Goal: Navigation & Orientation: Find specific page/section

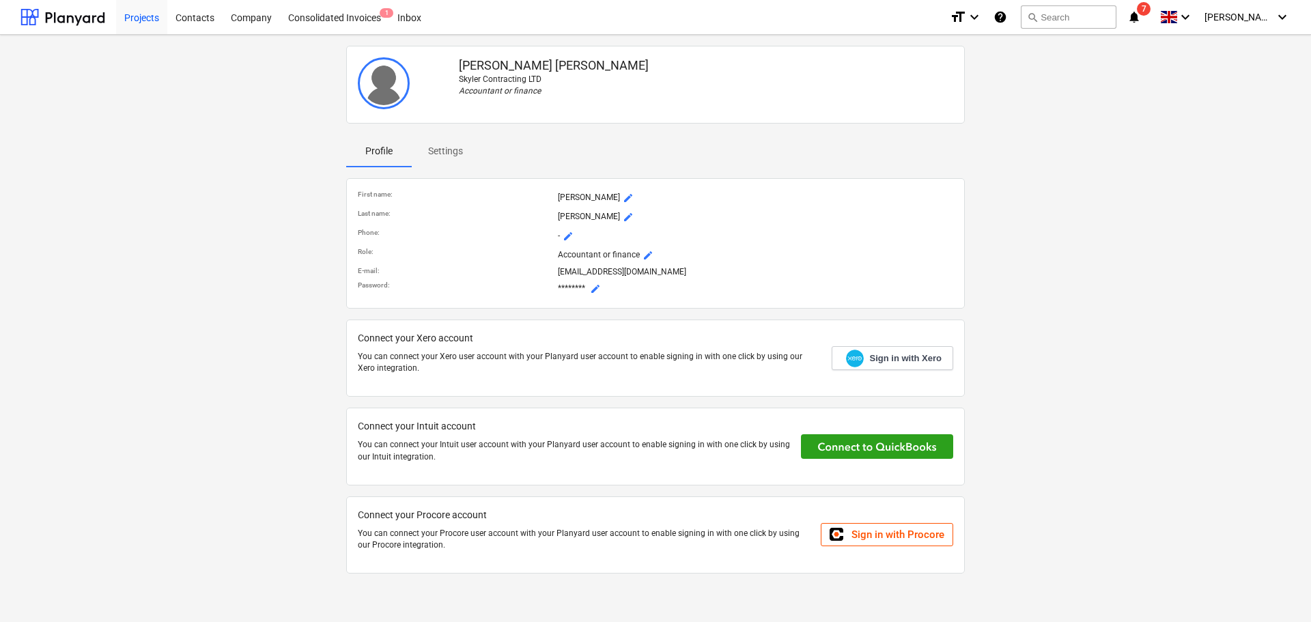
click at [154, 16] on div "Projects" at bounding box center [141, 16] width 51 height 35
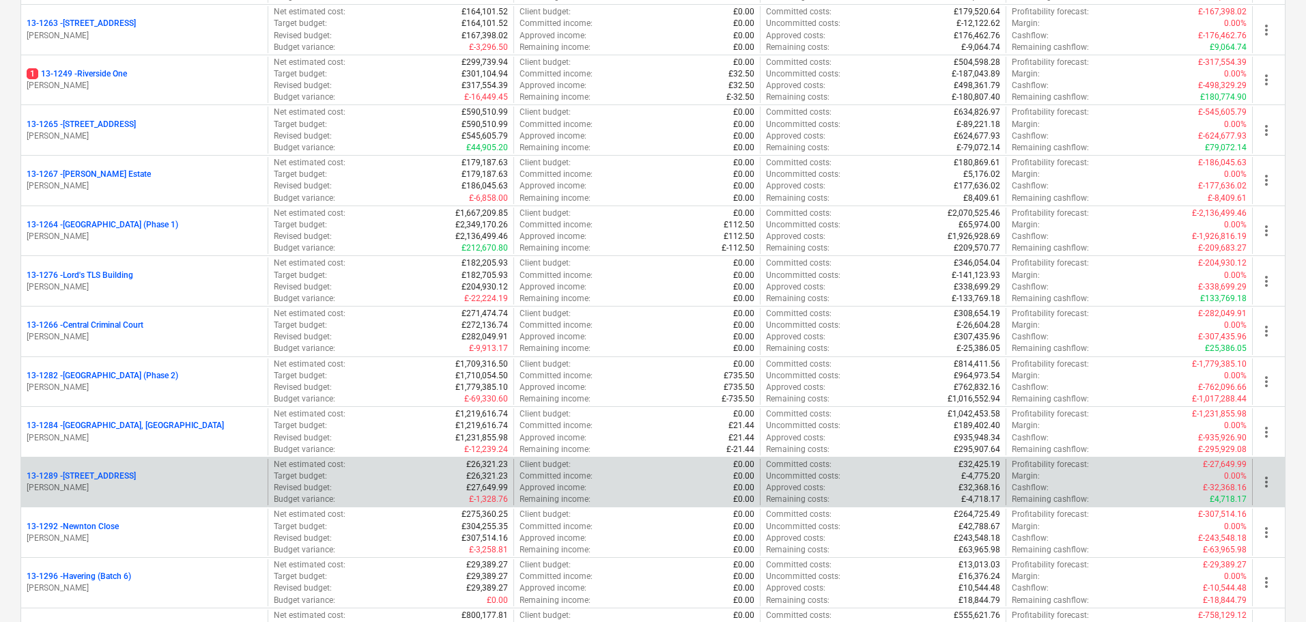
scroll to position [1297, 0]
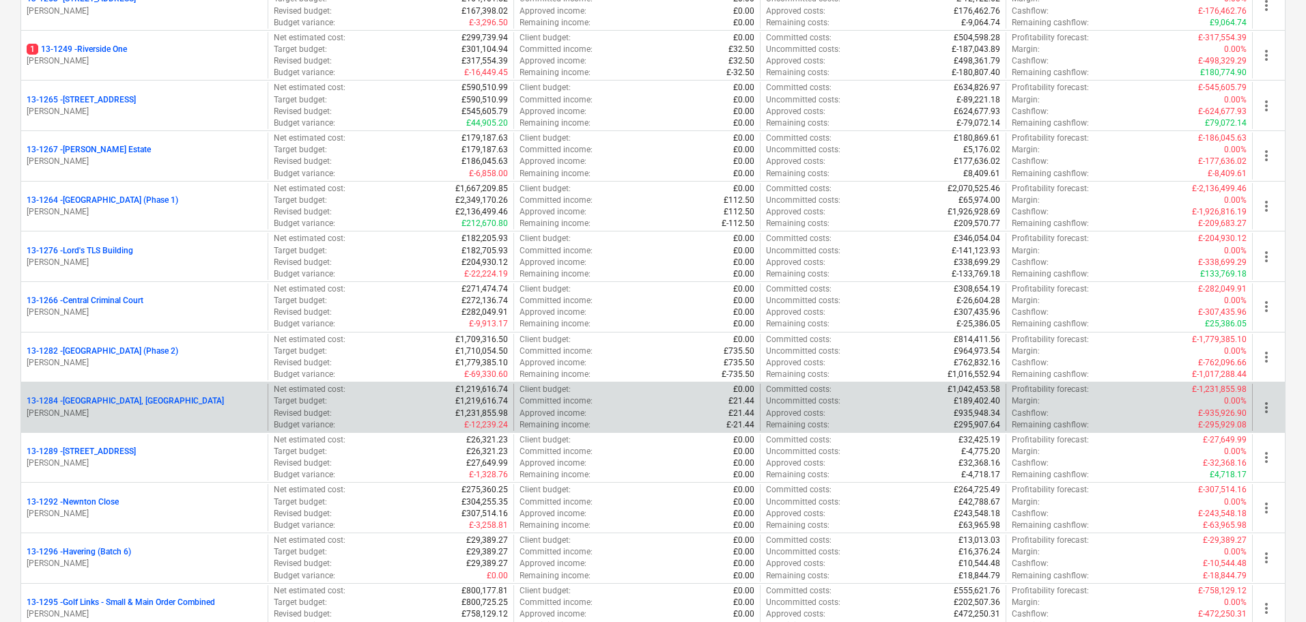
click at [77, 400] on p "13-1284 - [GEOGRAPHIC_DATA], [GEOGRAPHIC_DATA]" at bounding box center [125, 401] width 197 height 12
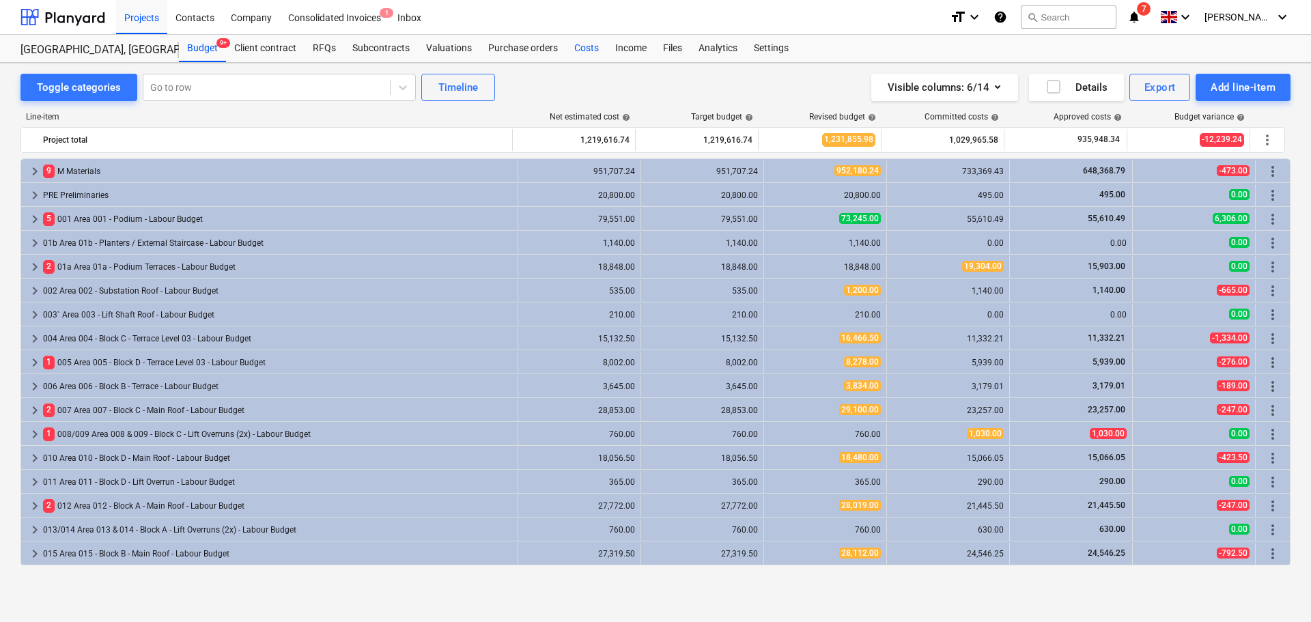
click at [587, 47] on div "Costs" at bounding box center [586, 48] width 41 height 27
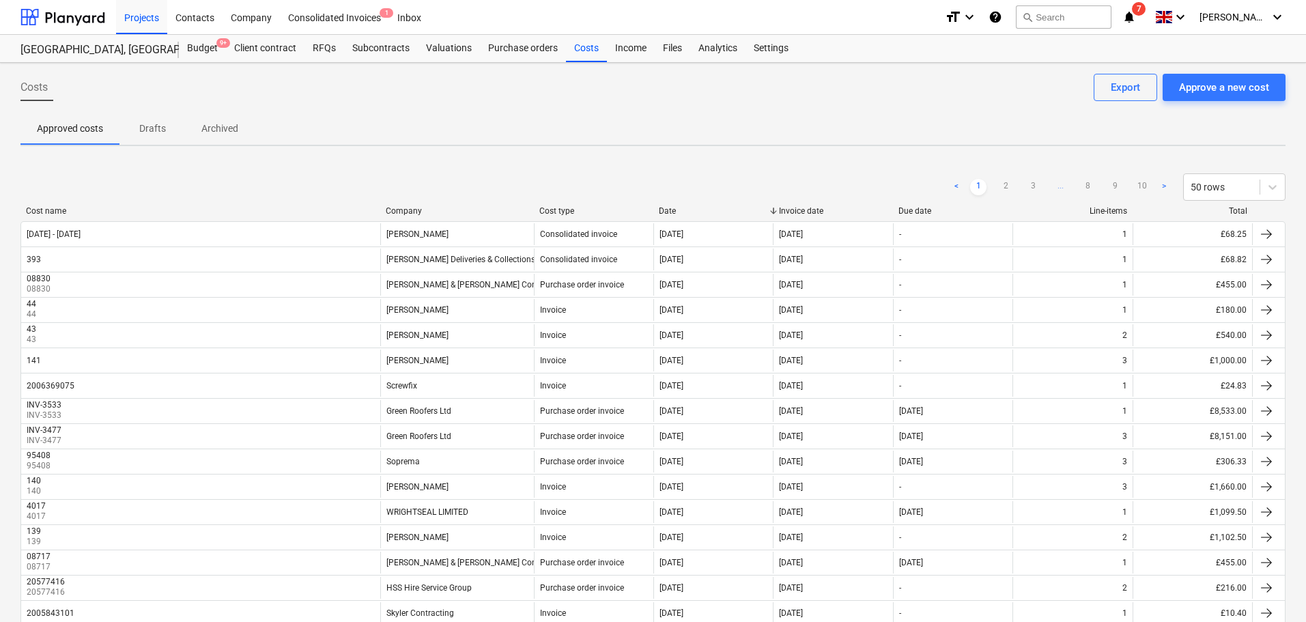
click at [404, 212] on div "Company" at bounding box center [457, 211] width 143 height 10
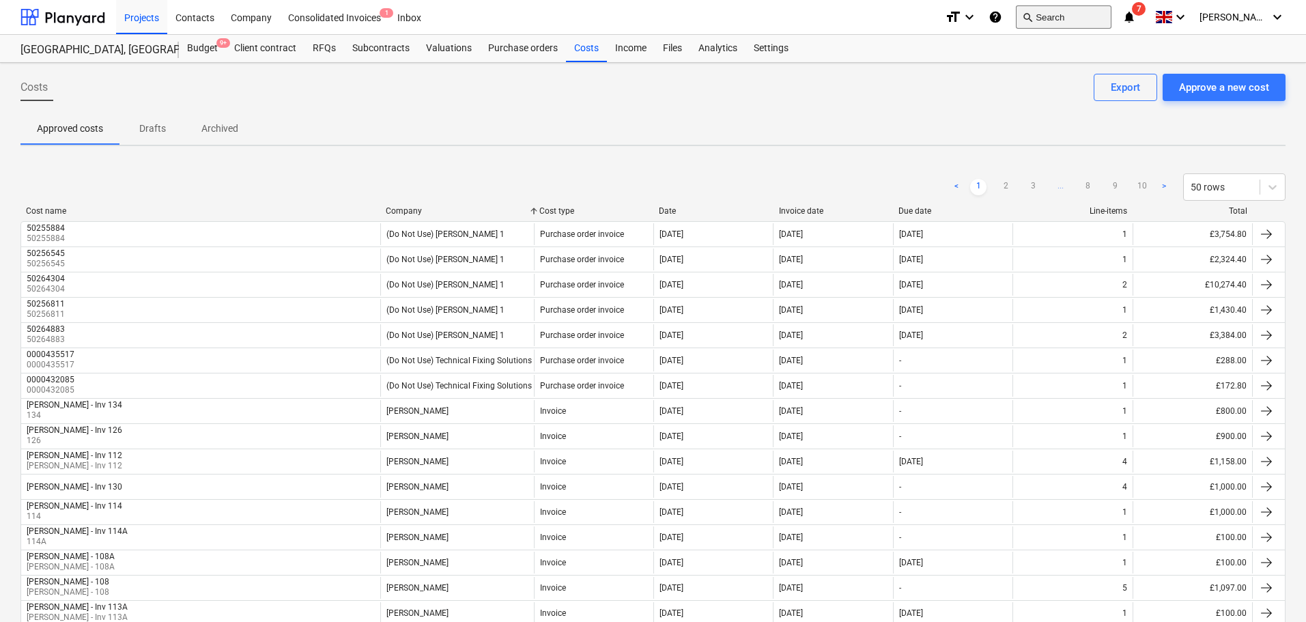
click at [1060, 16] on button "search Search" at bounding box center [1064, 16] width 96 height 23
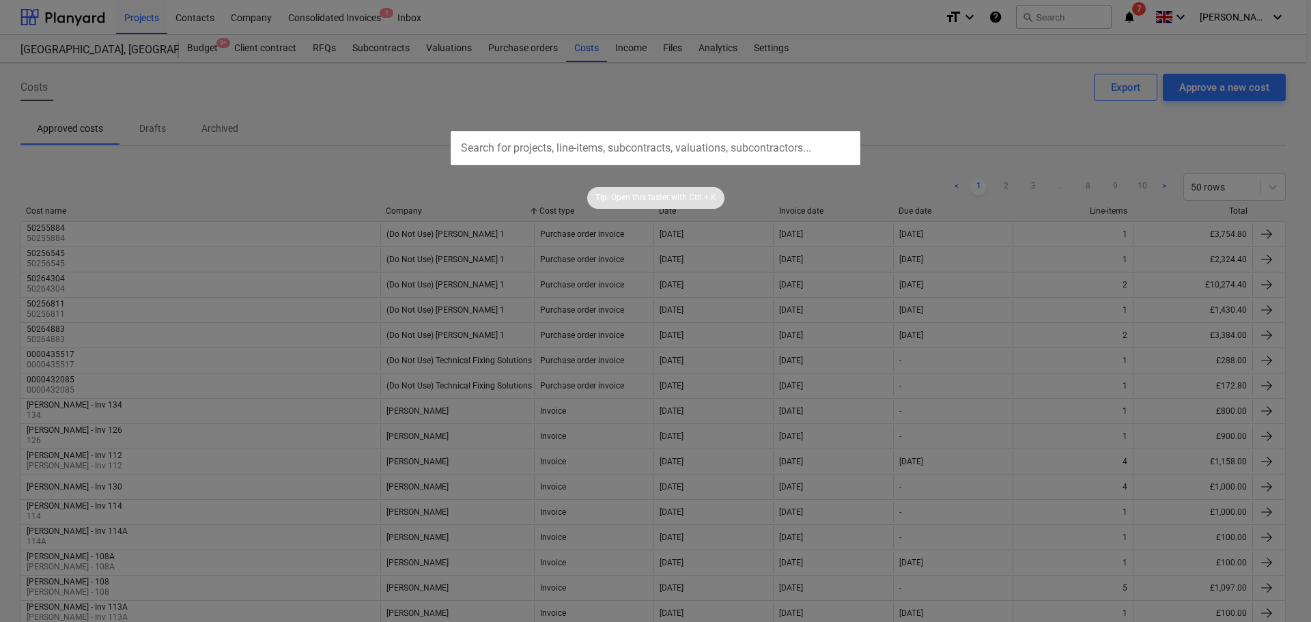
click at [804, 109] on div at bounding box center [655, 311] width 1311 height 622
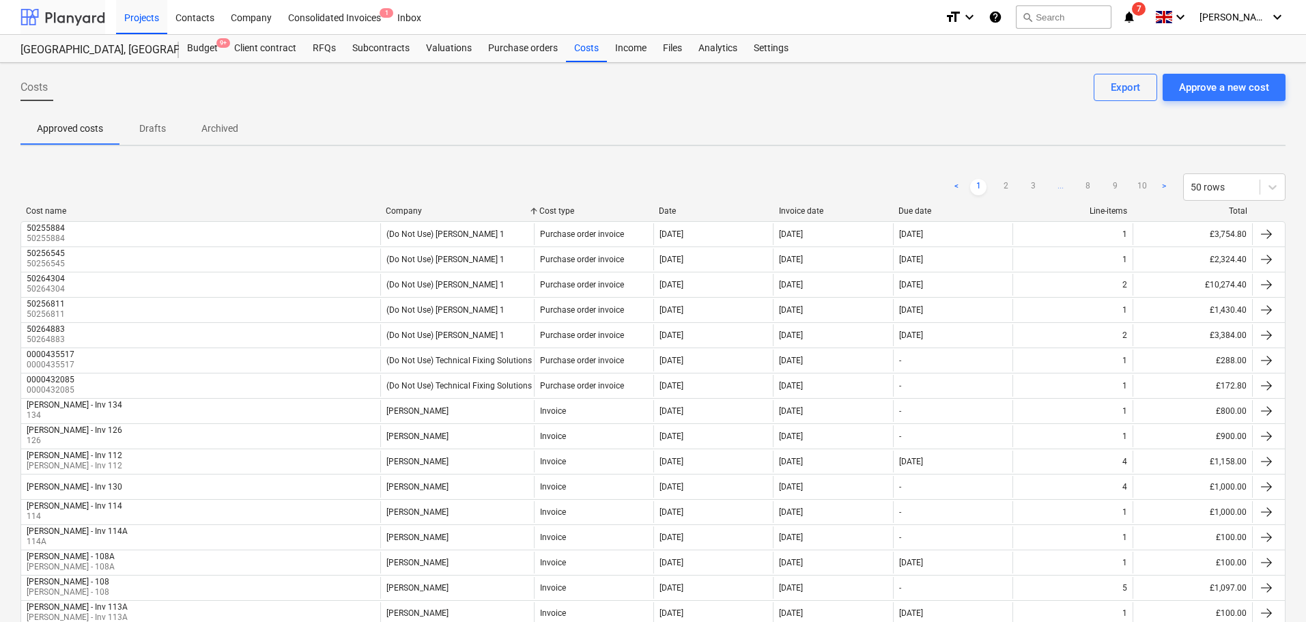
click at [72, 15] on div at bounding box center [62, 17] width 85 height 34
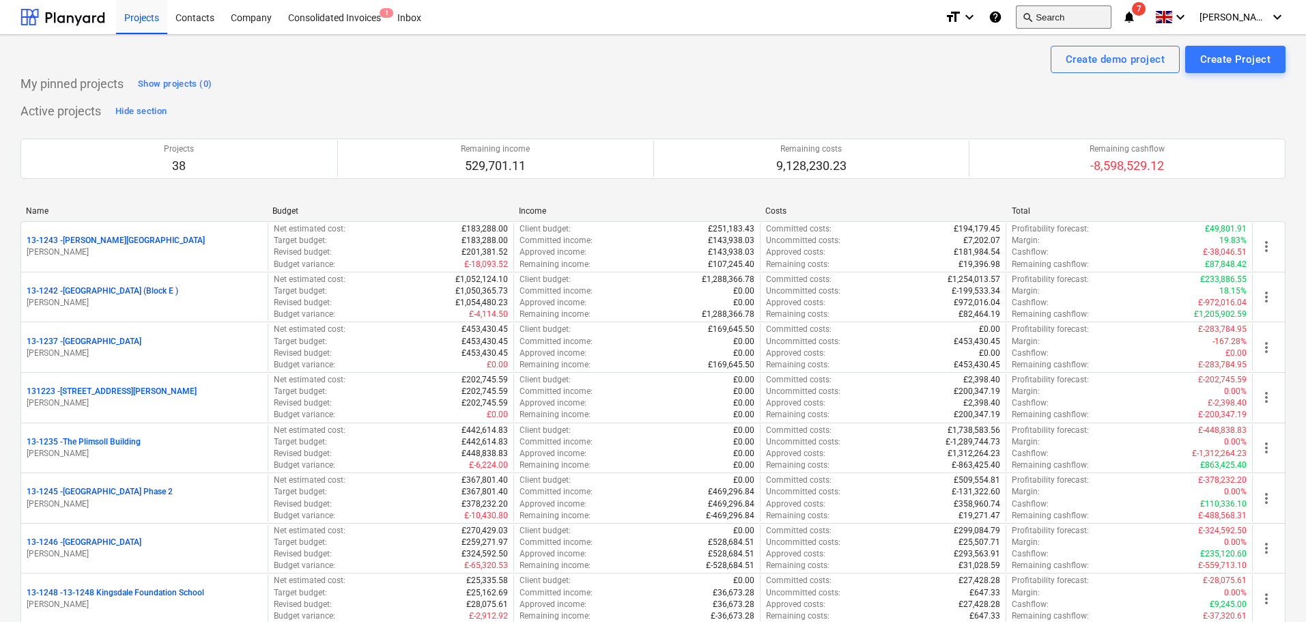
click at [1065, 20] on button "search Search" at bounding box center [1064, 16] width 96 height 23
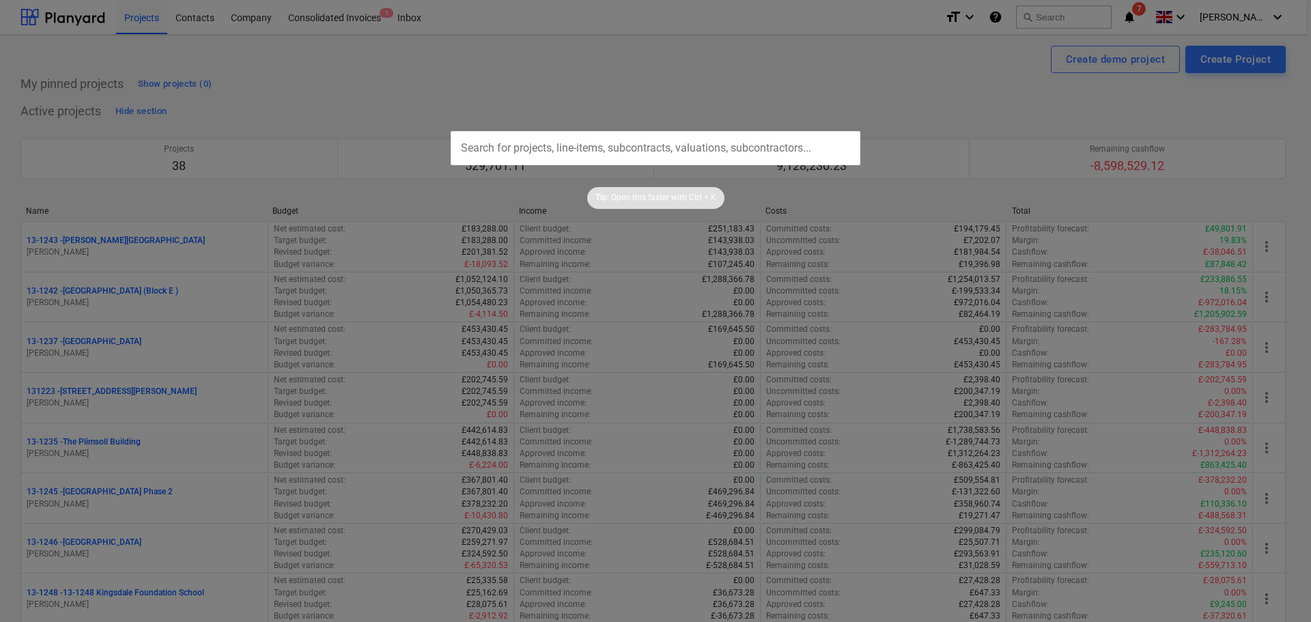
click at [638, 199] on p "Open this faster with" at bounding box center [649, 198] width 76 height 12
click at [771, 158] on input "text" at bounding box center [656, 148] width 410 height 34
click at [1127, 89] on div at bounding box center [655, 311] width 1311 height 622
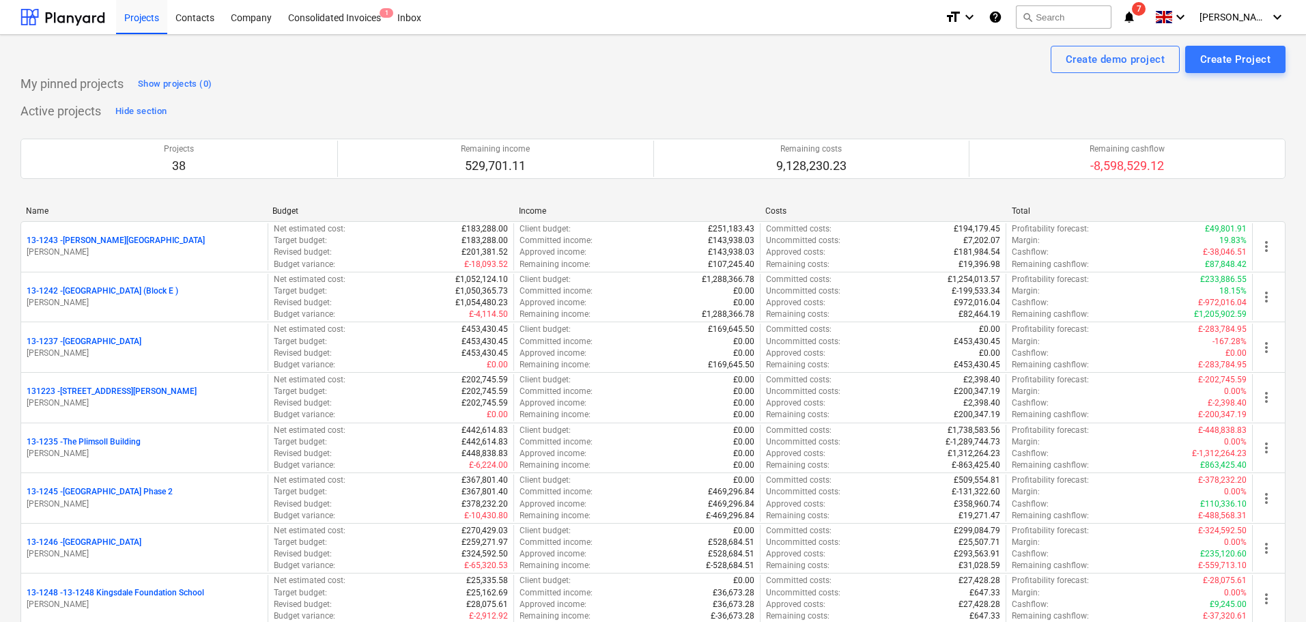
click at [1146, 6] on span "7" at bounding box center [1139, 9] width 14 height 14
click at [770, 92] on div "My pinned projects Show projects (0)" at bounding box center [652, 84] width 1265 height 22
click at [355, 20] on div "Consolidated Invoices 1" at bounding box center [334, 16] width 109 height 35
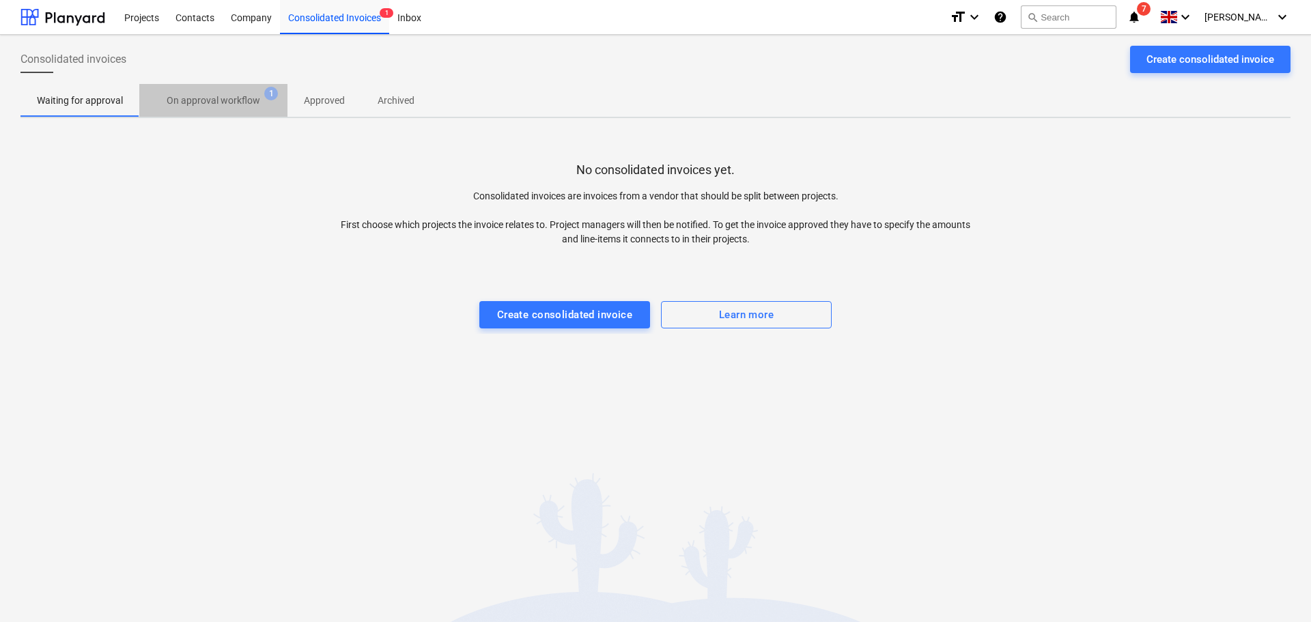
click at [214, 95] on p "On approval workflow" at bounding box center [214, 101] width 94 height 14
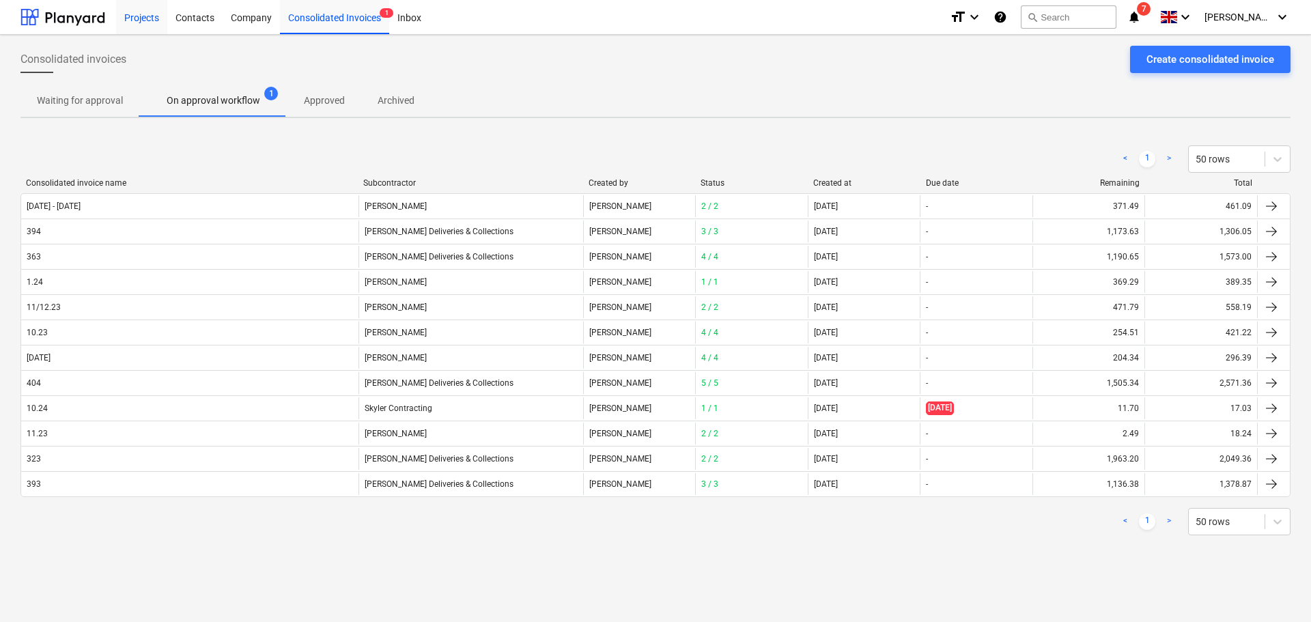
click at [129, 15] on div "Projects" at bounding box center [141, 16] width 51 height 35
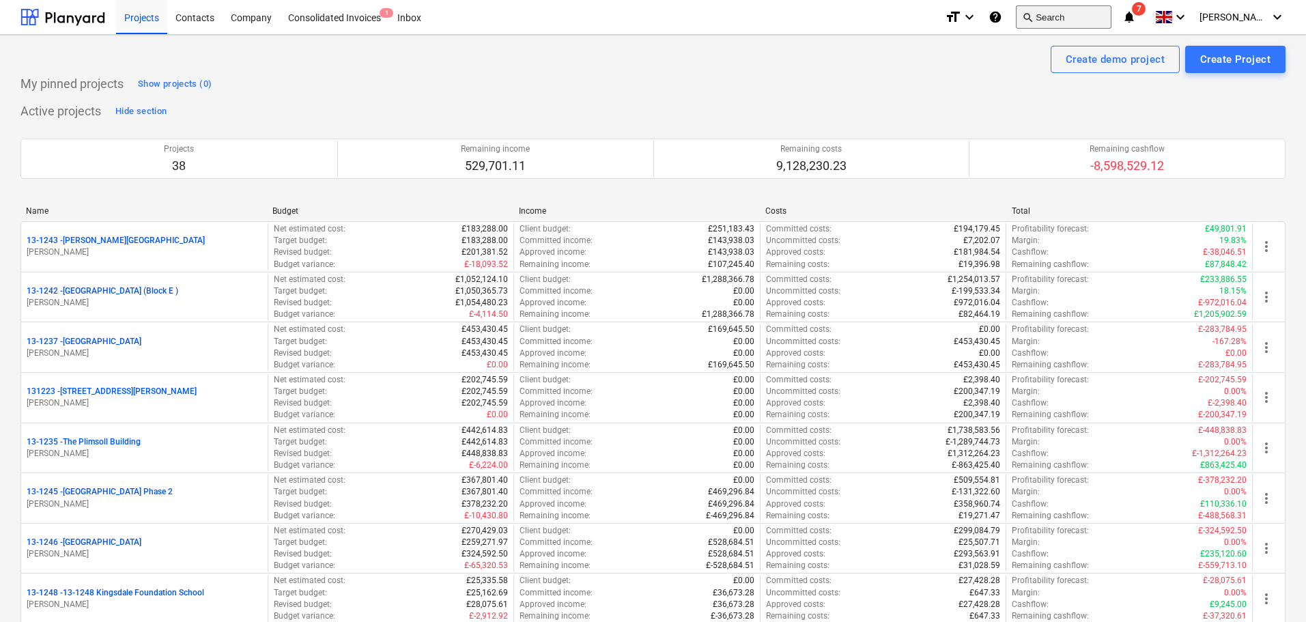
click at [1050, 10] on button "search Search" at bounding box center [1064, 16] width 96 height 23
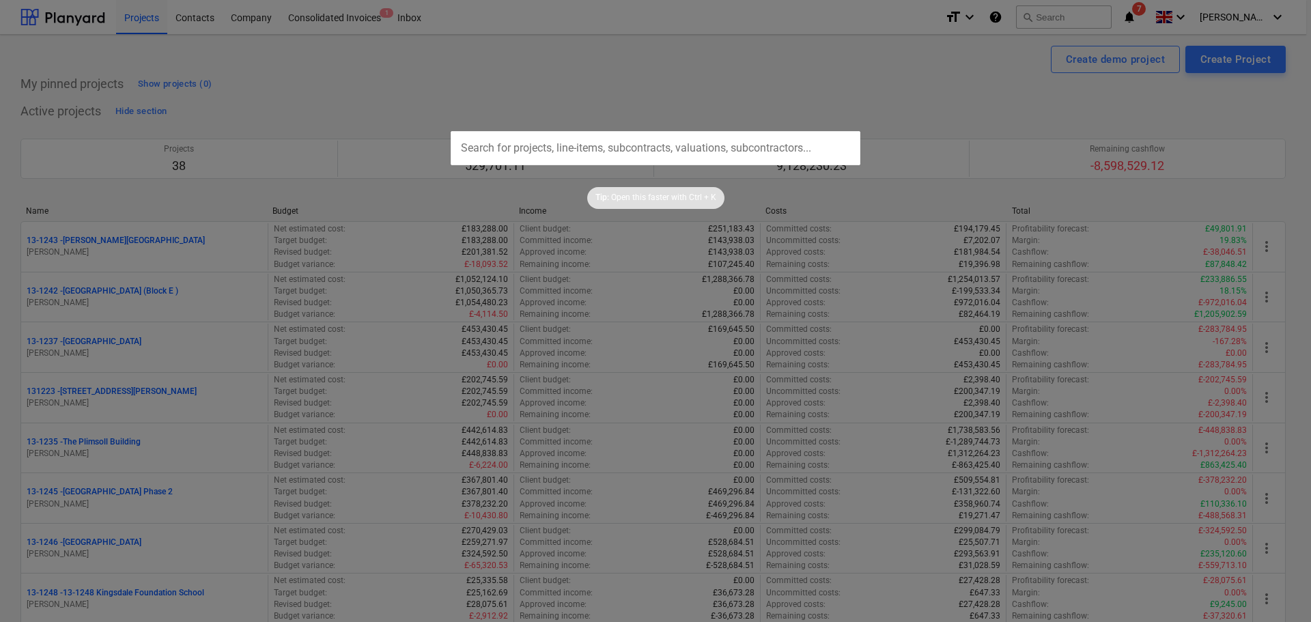
click at [714, 124] on div at bounding box center [655, 311] width 1311 height 622
